Goal: Task Accomplishment & Management: Manage account settings

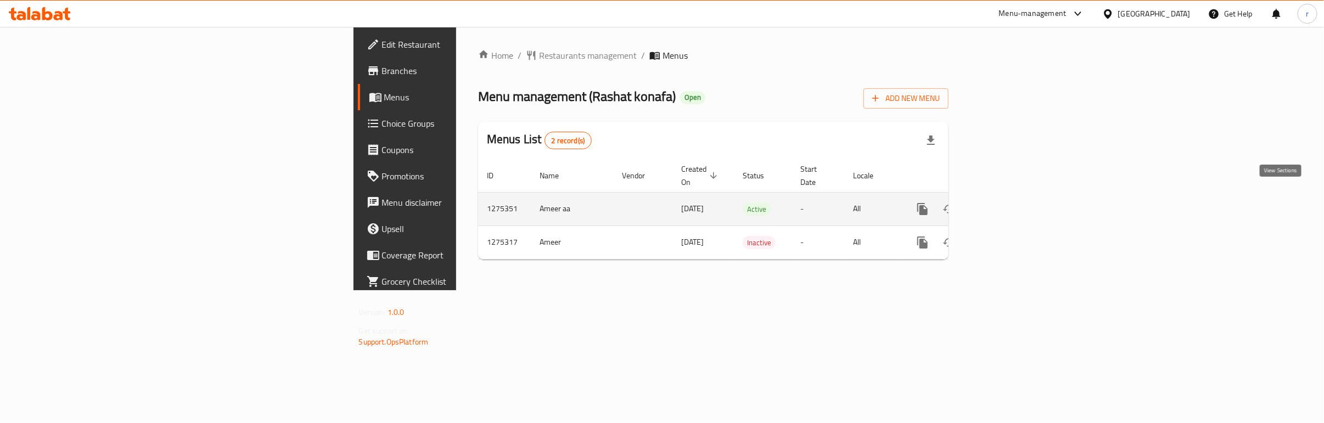
click at [1008, 202] on icon "enhanced table" at bounding box center [1001, 208] width 13 height 13
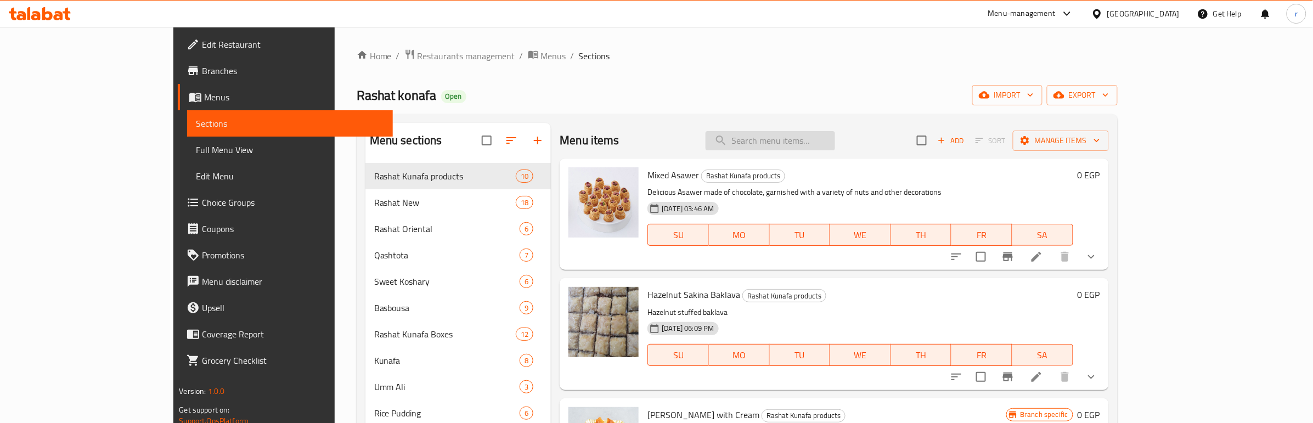
click at [835, 138] on input "search" at bounding box center [771, 140] width 130 height 19
paste input "Plain Hijab Baklava"
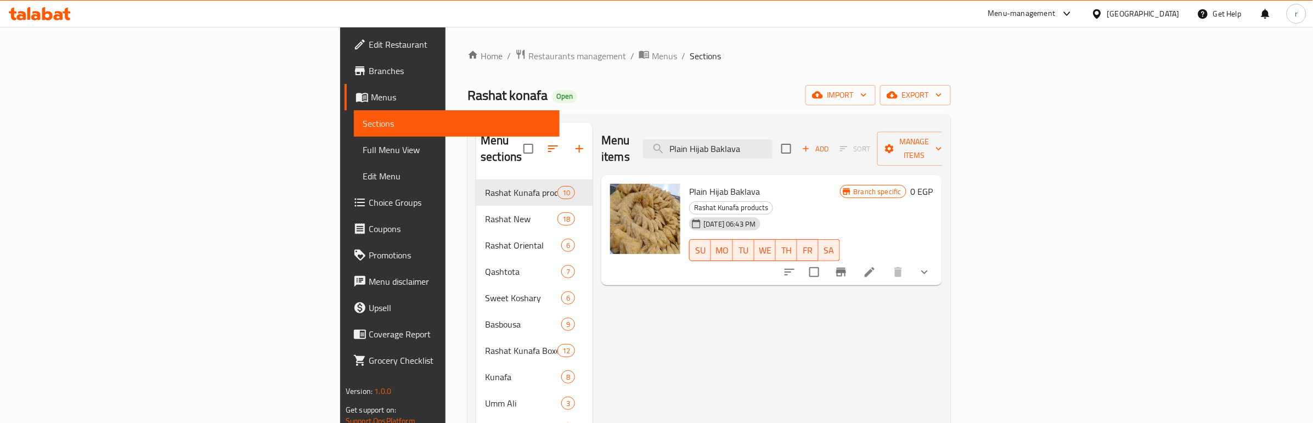
type input "Plain Hijab Baklava"
click at [876, 266] on icon at bounding box center [869, 272] width 13 height 13
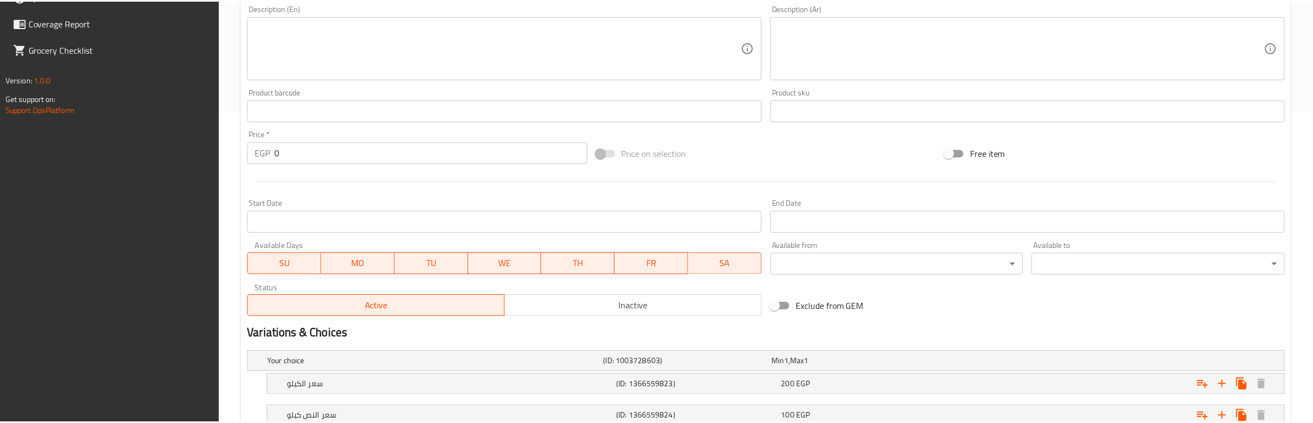
scroll to position [393, 0]
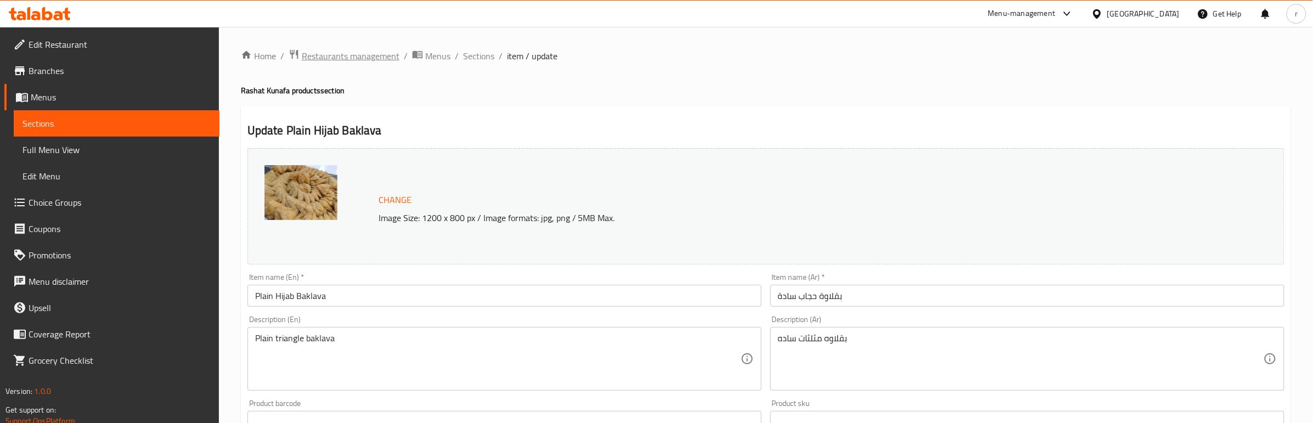
click at [369, 58] on span "Restaurants management" at bounding box center [351, 55] width 98 height 13
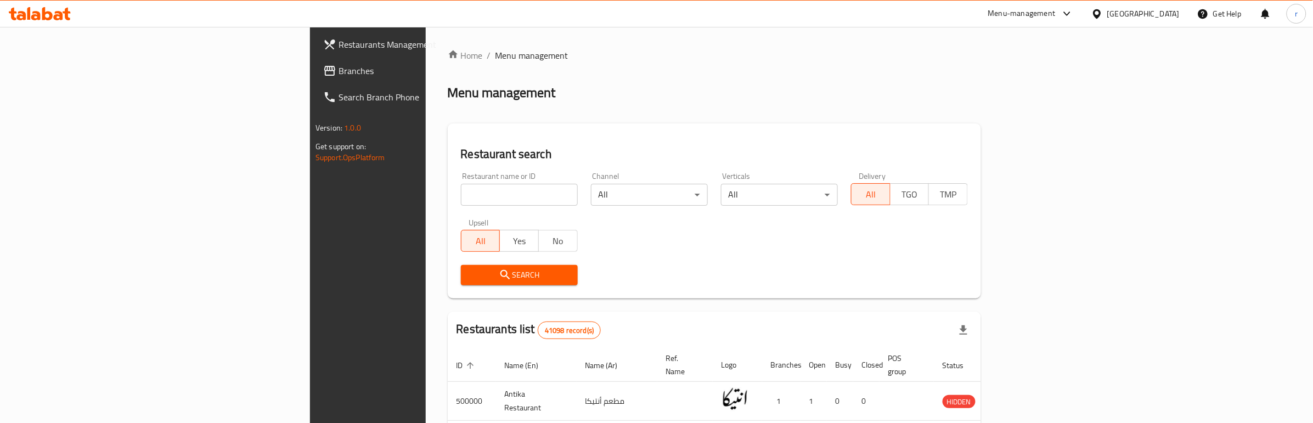
click at [339, 75] on span "Branches" at bounding box center [430, 70] width 182 height 13
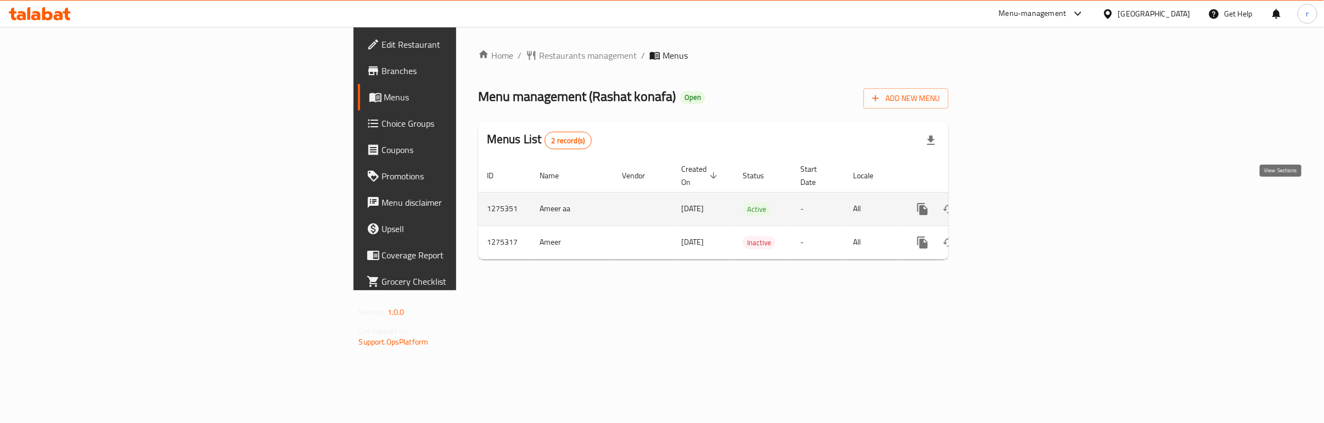
click at [1006, 204] on icon "enhanced table" at bounding box center [1002, 209] width 10 height 10
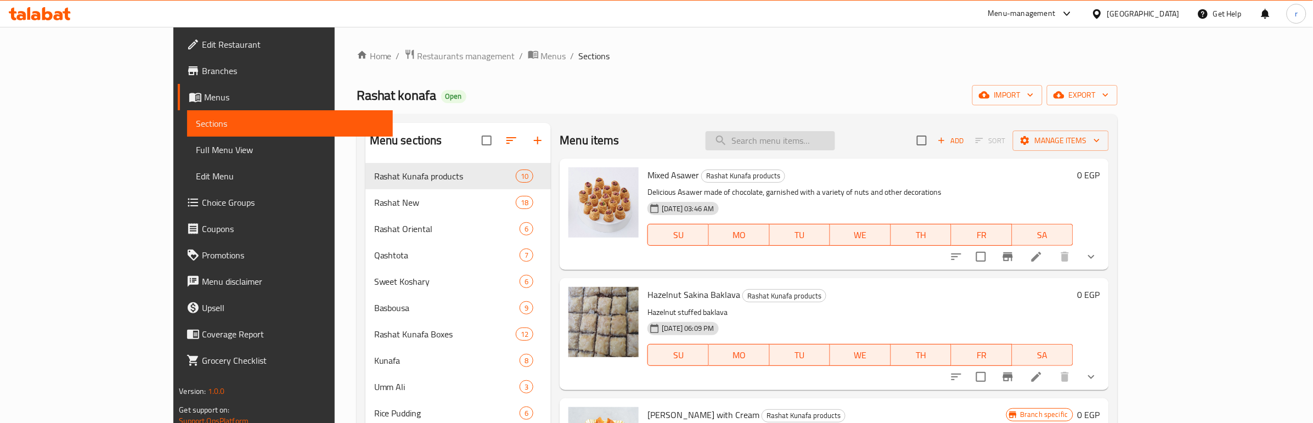
click at [835, 143] on input "search" at bounding box center [771, 140] width 130 height 19
paste input "Balah El Sham"
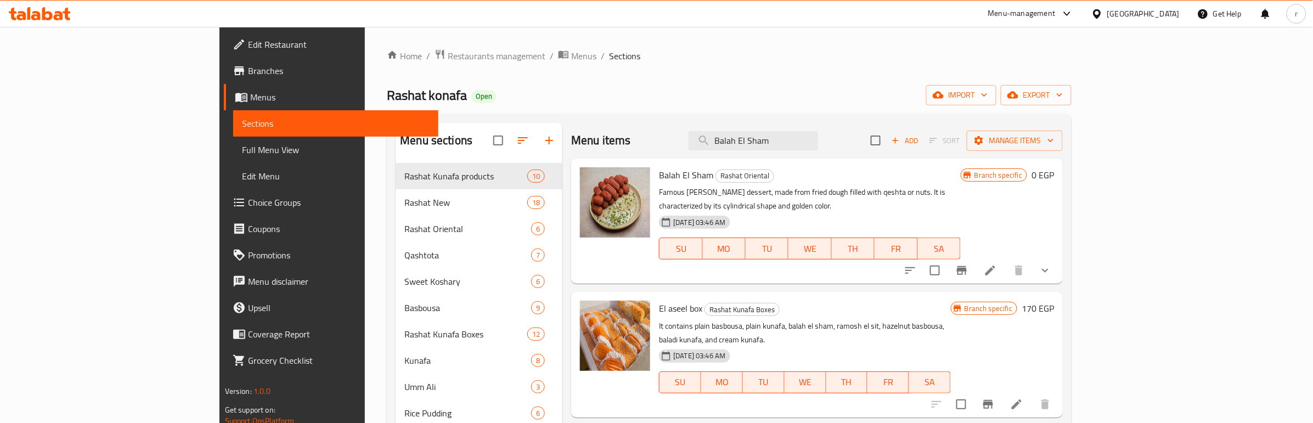
type input "Balah El Sham"
click at [997, 264] on icon at bounding box center [990, 270] width 13 height 13
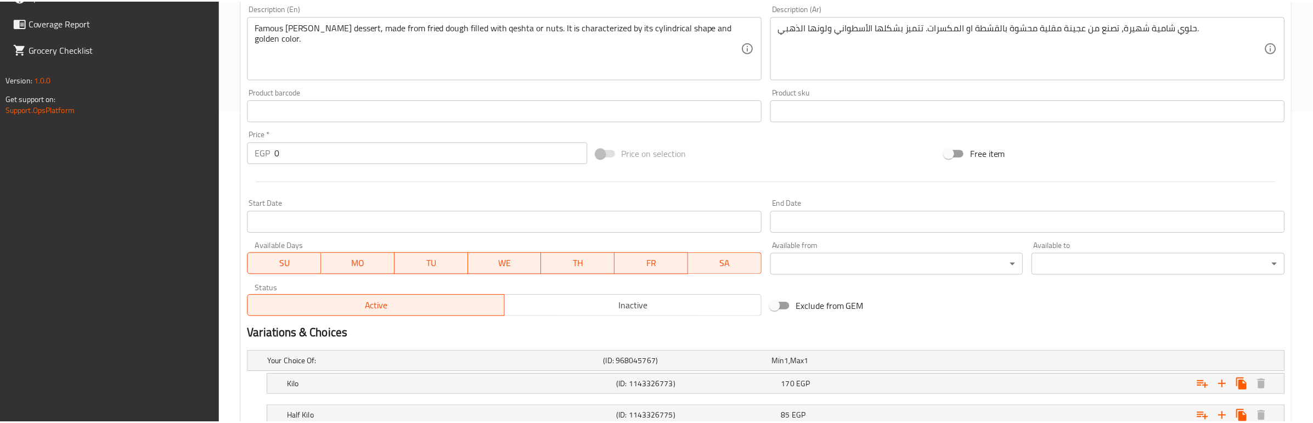
scroll to position [393, 0]
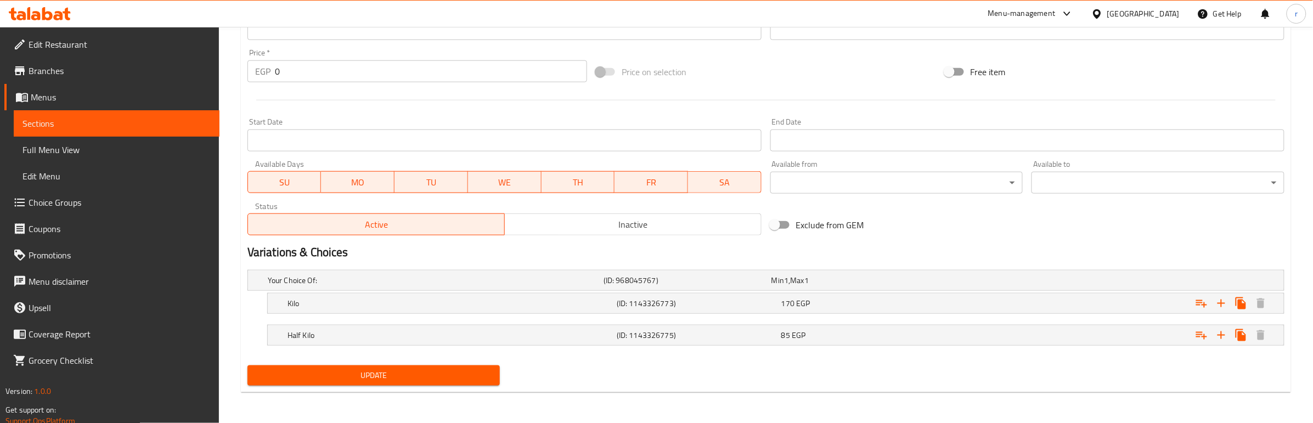
click at [645, 413] on div "Home / Restaurants management / Menus / Sections / item / update Rashat Orienta…" at bounding box center [766, 28] width 1094 height 789
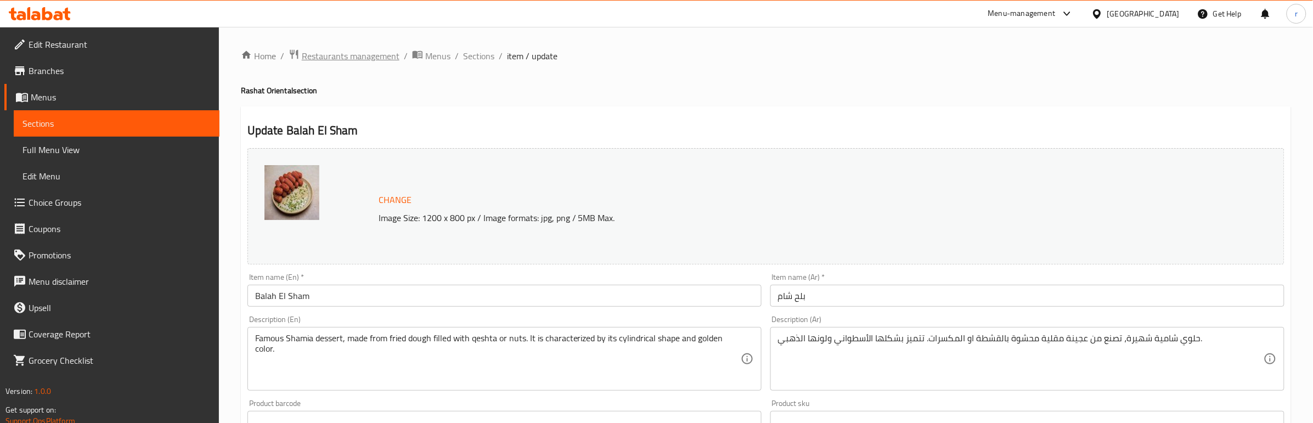
click at [339, 59] on span "Restaurants management" at bounding box center [351, 55] width 98 height 13
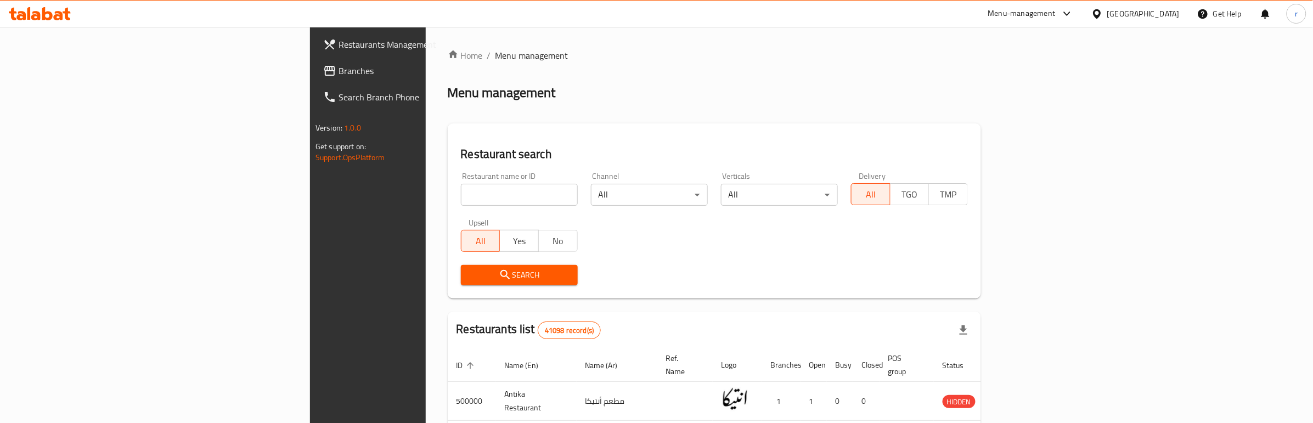
click at [339, 77] on span "Branches" at bounding box center [430, 70] width 182 height 13
